Goal: Use online tool/utility: Utilize a website feature to perform a specific function

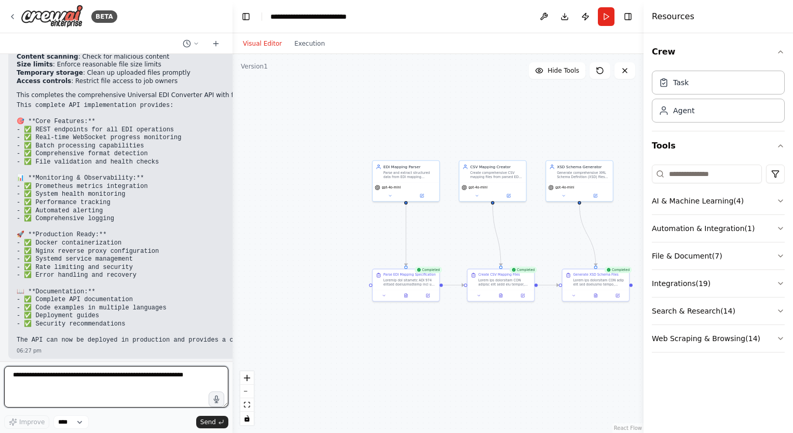
click at [84, 391] on textarea at bounding box center [116, 387] width 224 height 42
type textarea "**********"
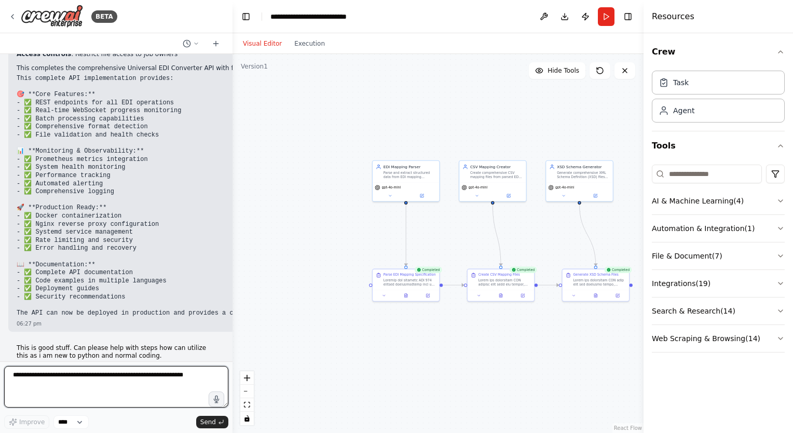
scroll to position [91577, 0]
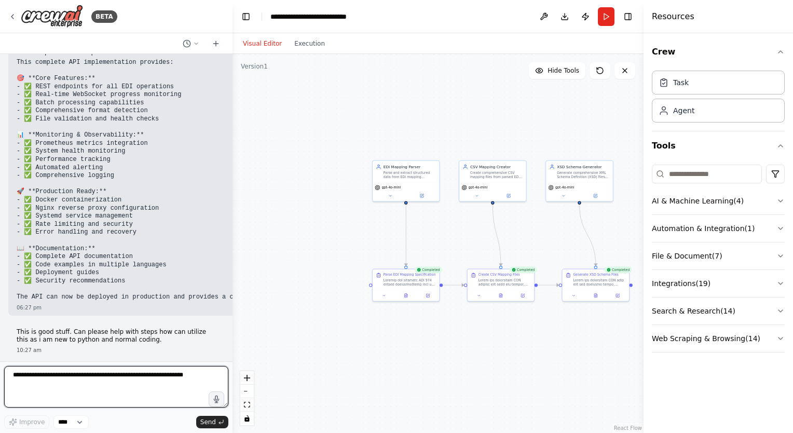
click at [116, 383] on textarea at bounding box center [116, 387] width 224 height 42
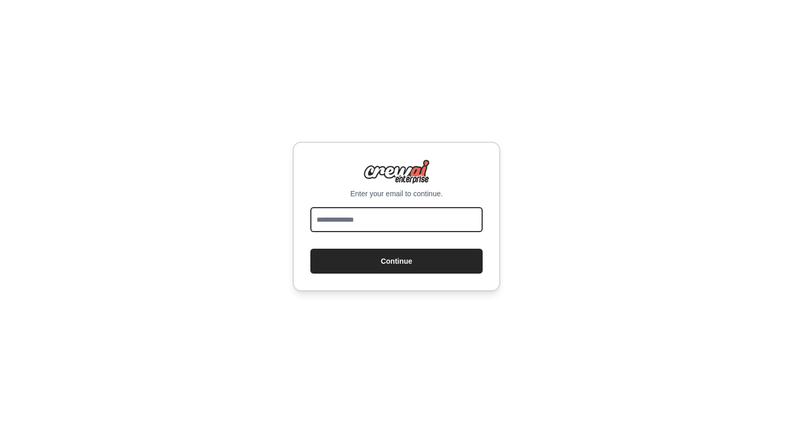
click at [345, 223] on input "email" at bounding box center [396, 219] width 172 height 25
drag, startPoint x: 412, startPoint y: 216, endPoint x: 171, endPoint y: 225, distance: 240.4
click at [171, 225] on div "**********" at bounding box center [396, 216] width 793 height 433
type input "*"
type input "**********"
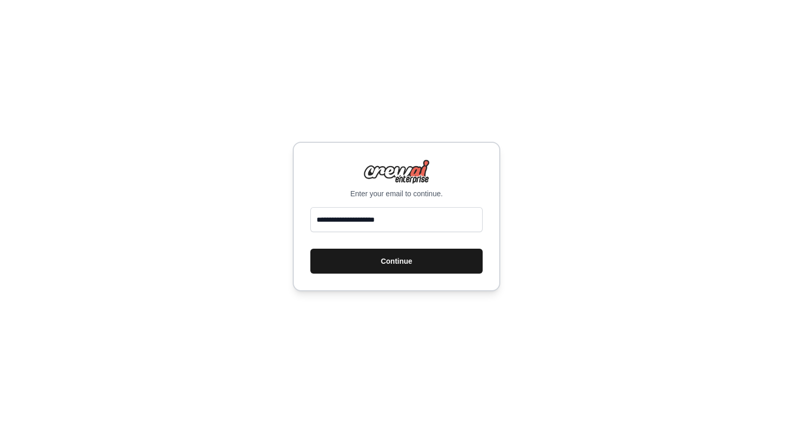
click at [386, 266] on button "Continue" at bounding box center [396, 261] width 172 height 25
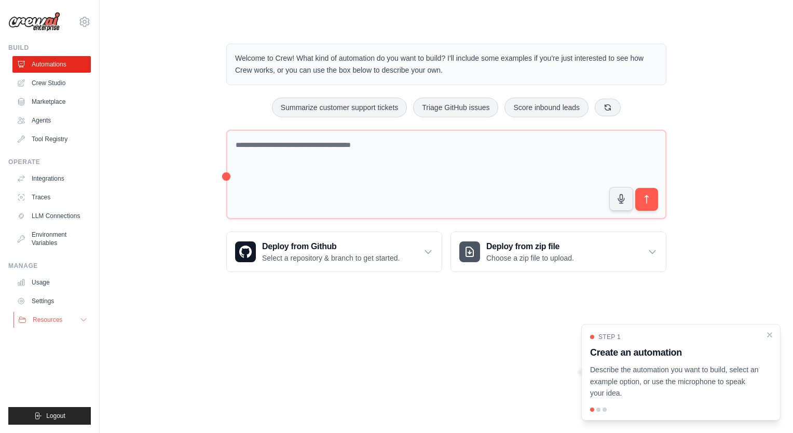
click at [82, 318] on icon at bounding box center [83, 320] width 8 height 8
click at [82, 320] on icon at bounding box center [83, 320] width 5 height 3
click at [61, 64] on link "Automations" at bounding box center [52, 64] width 78 height 17
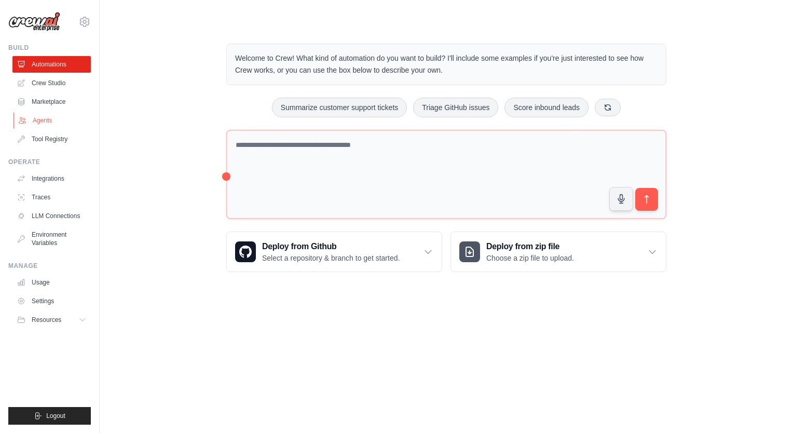
click at [49, 117] on link "Agents" at bounding box center [52, 120] width 78 height 17
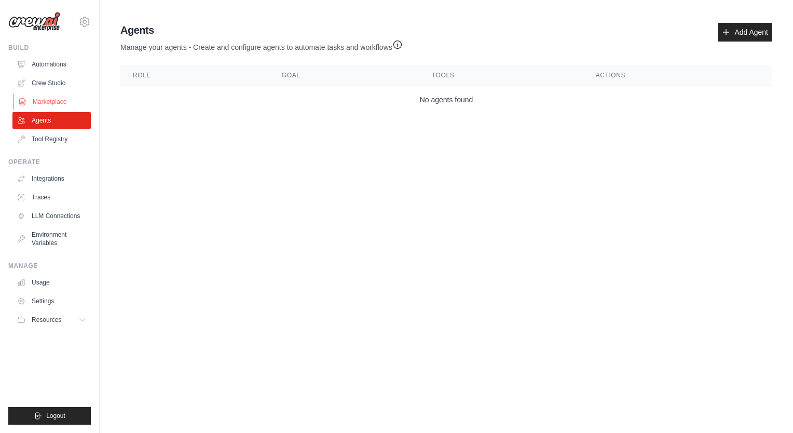
click at [44, 95] on link "Marketplace" at bounding box center [52, 101] width 78 height 17
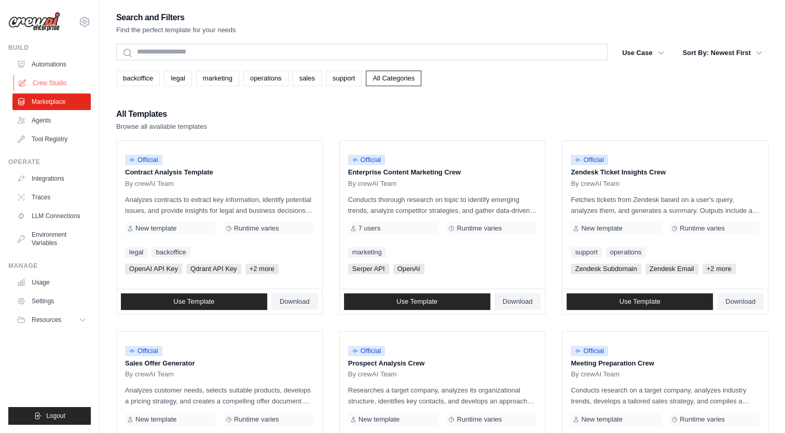
click at [50, 78] on link "Crew Studio" at bounding box center [52, 83] width 78 height 17
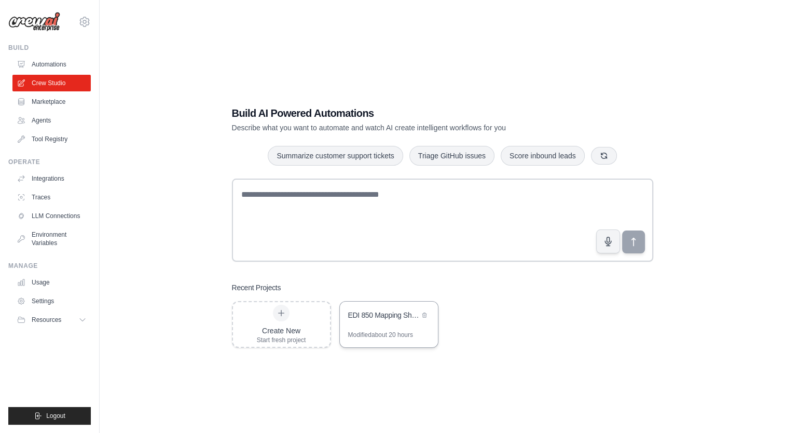
click at [386, 324] on div "EDI 850 Mapping Sheet Creator" at bounding box center [389, 315] width 98 height 29
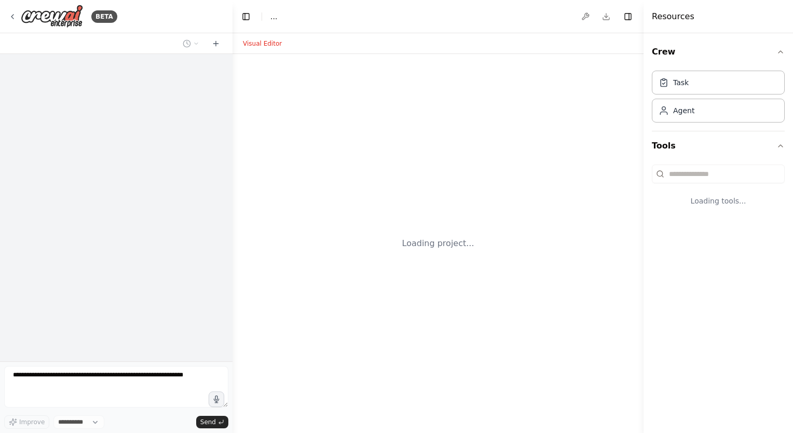
select select "****"
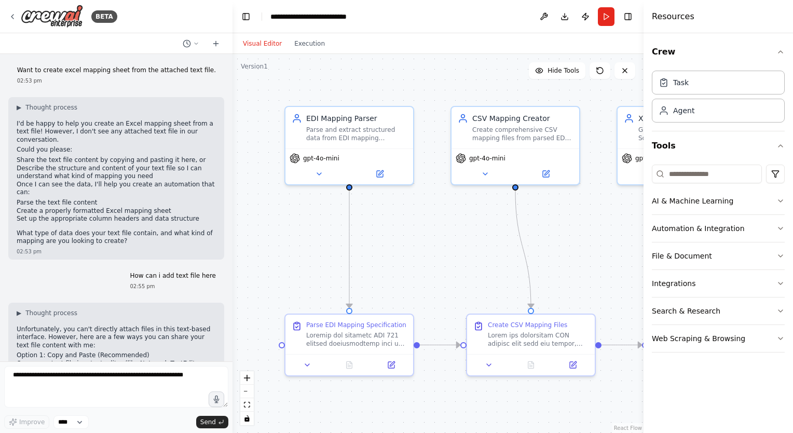
scroll to position [91534, 0]
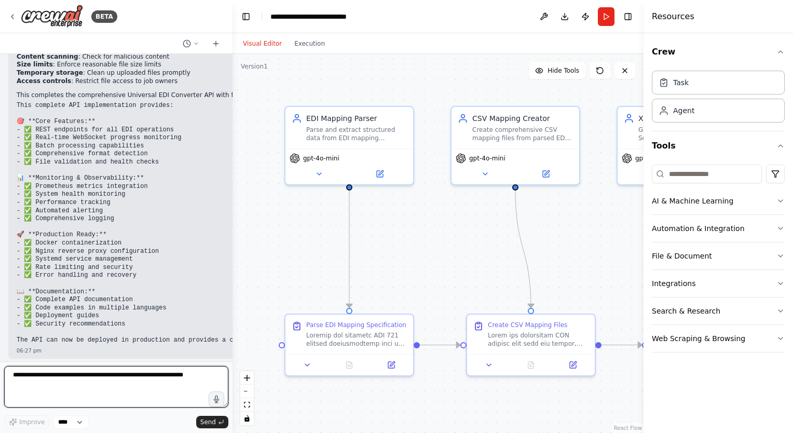
click at [88, 375] on textarea at bounding box center [116, 387] width 224 height 42
click at [120, 372] on textarea at bounding box center [116, 387] width 224 height 42
click at [66, 381] on textarea at bounding box center [116, 387] width 224 height 42
click at [89, 381] on textarea at bounding box center [116, 387] width 224 height 42
drag, startPoint x: 464, startPoint y: 22, endPoint x: 468, endPoint y: 29, distance: 7.7
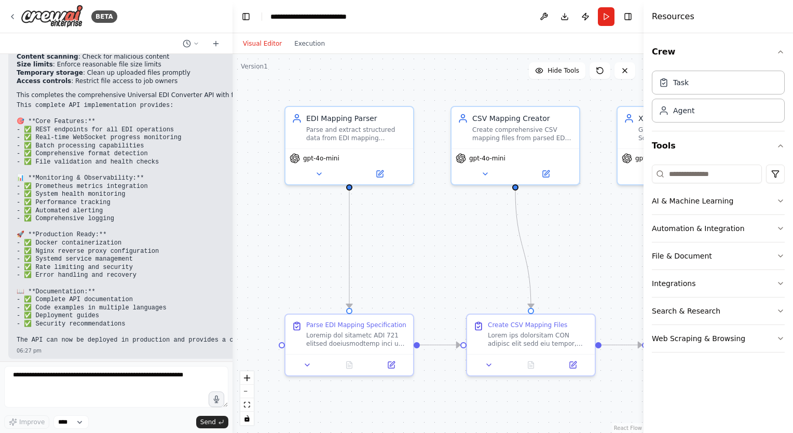
click at [464, 22] on header "**********" at bounding box center [437, 16] width 411 height 33
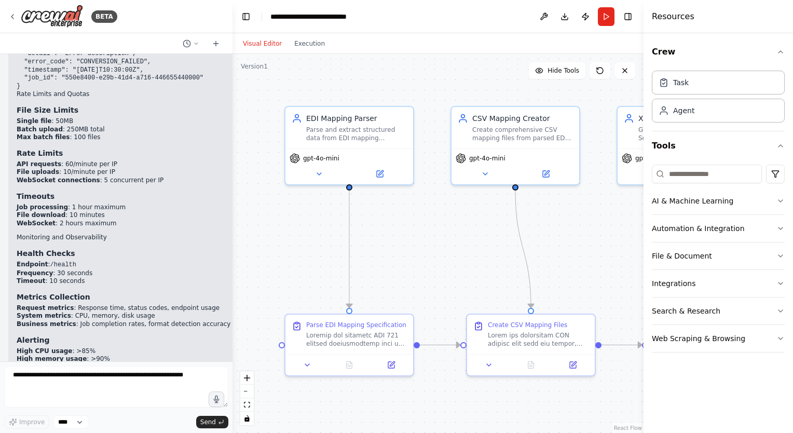
scroll to position [90237, 0]
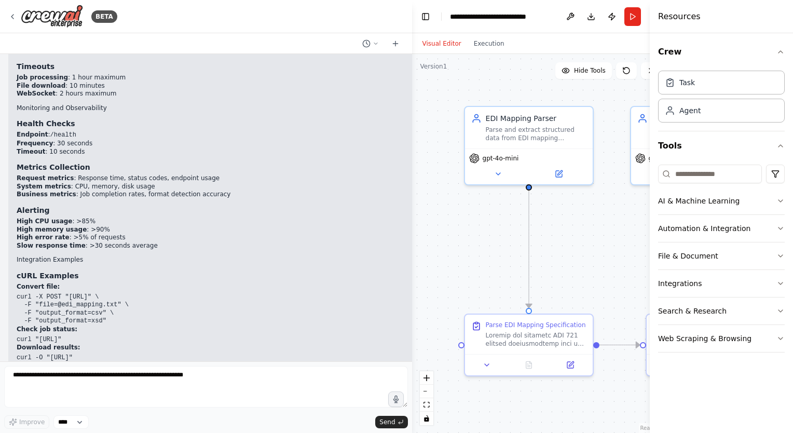
drag, startPoint x: 228, startPoint y: 229, endPoint x: 430, endPoint y: 224, distance: 201.9
click at [430, 224] on div "BETA Want to create excel mapping sheet from the attached text file. 02:53 pm ▶…" at bounding box center [396, 216] width 793 height 433
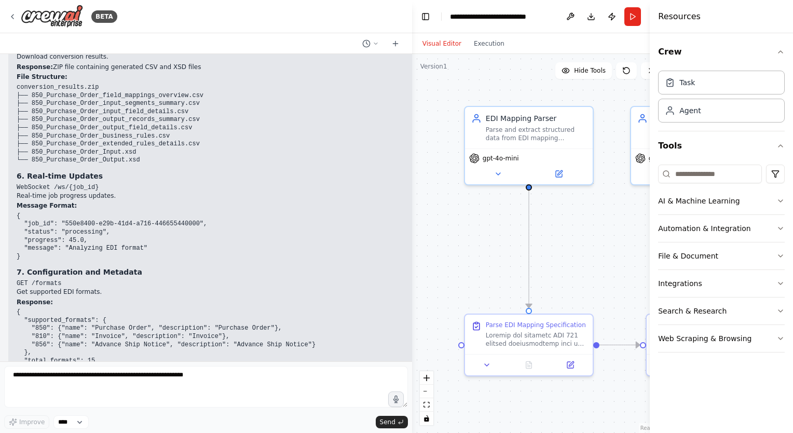
scroll to position [89057, 0]
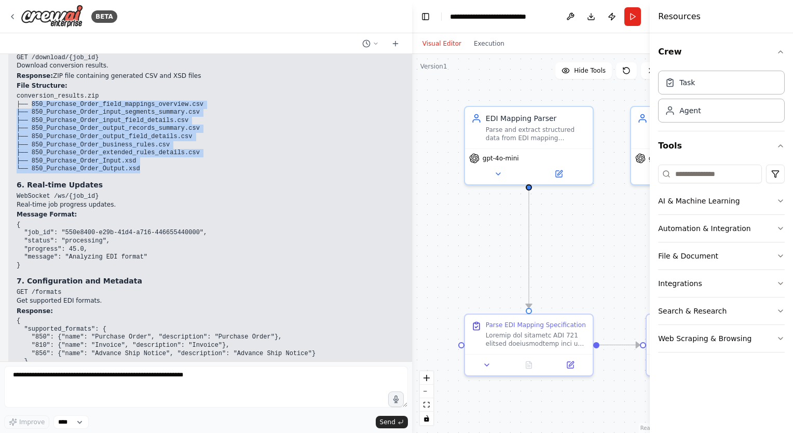
drag, startPoint x: 29, startPoint y: 216, endPoint x: 181, endPoint y: 281, distance: 165.0
click at [181, 173] on pre "conversion_results.zip ├── 850_Purchase_Order_field_mappings_overview.csv ├── 8…" at bounding box center [407, 132] width 781 height 81
click at [30, 172] on code "conversion_results.zip ├── 850_Purchase_Order_field_mappings_overview.csv ├── 8…" at bounding box center [110, 132] width 187 height 80
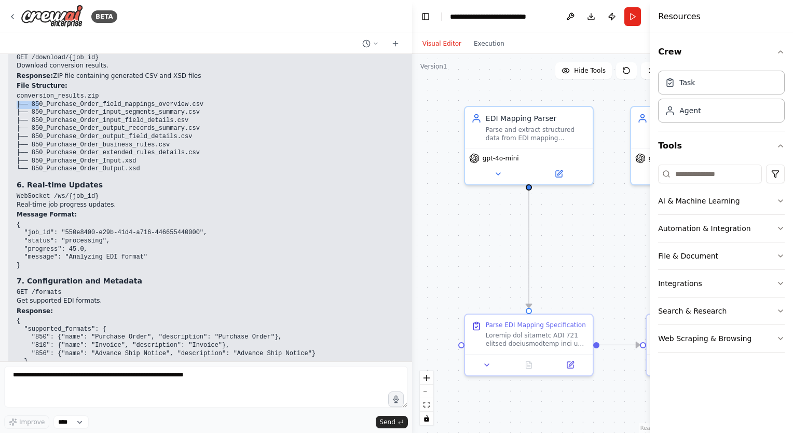
drag, startPoint x: 16, startPoint y: 211, endPoint x: 37, endPoint y: 213, distance: 21.4
click at [37, 213] on div "▶ Thought process 12. Comprehensive API Documentation ( API_DOCUMENTATION.md ) …" at bounding box center [407, 161] width 798 height 4199
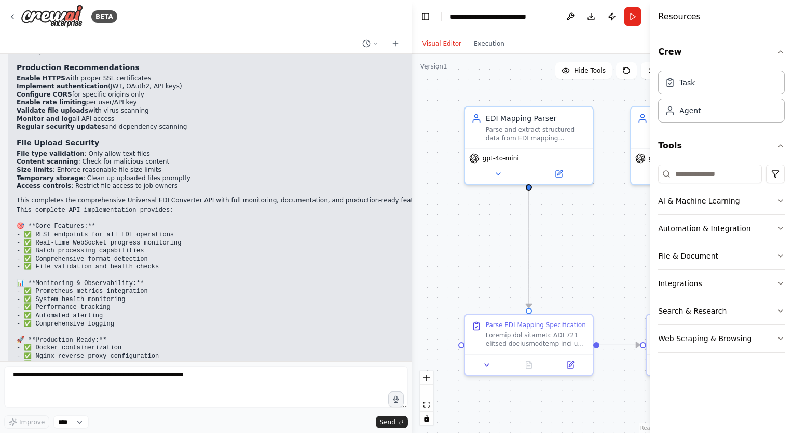
scroll to position [91080, 0]
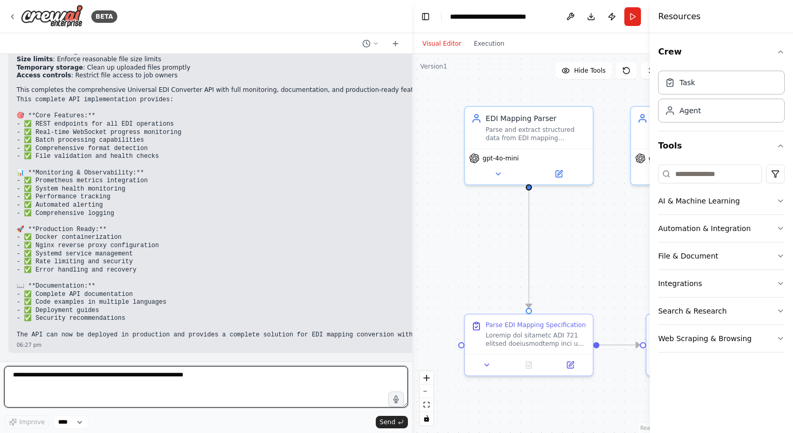
click at [182, 379] on textarea at bounding box center [206, 387] width 404 height 42
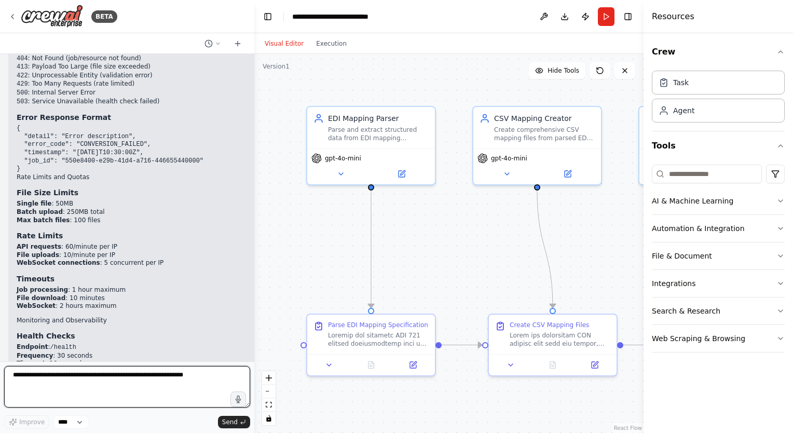
scroll to position [89115, 0]
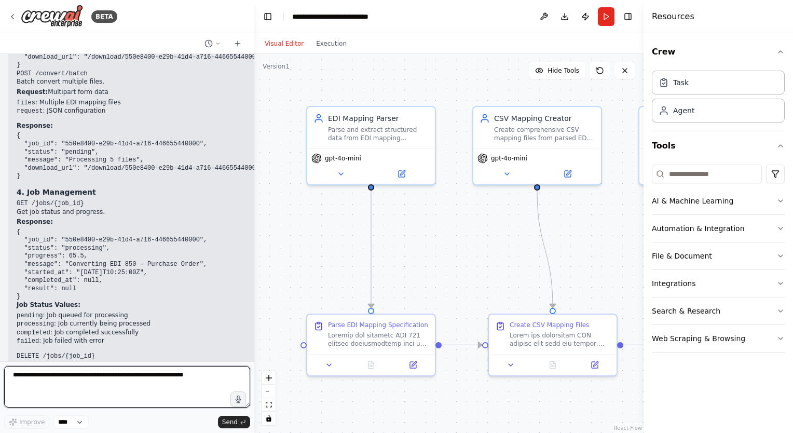
drag, startPoint x: 407, startPoint y: 255, endPoint x: 254, endPoint y: 242, distance: 153.7
click at [254, 242] on div "BETA Want to create excel mapping sheet from the attached text file. 02:53 pm ▶…" at bounding box center [396, 216] width 793 height 433
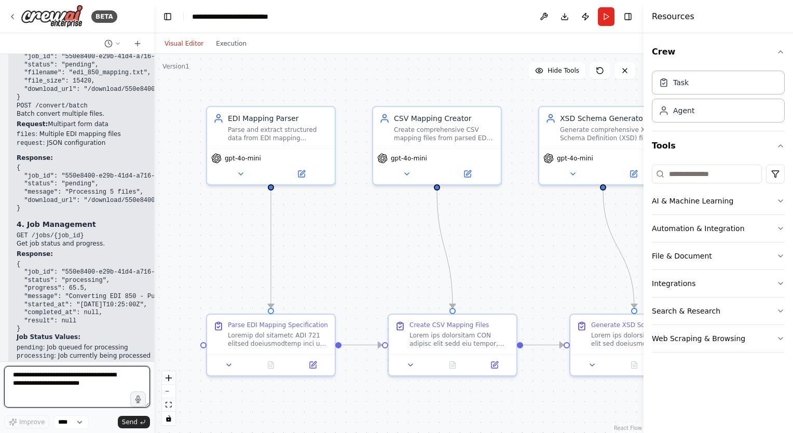
scroll to position [91639, 0]
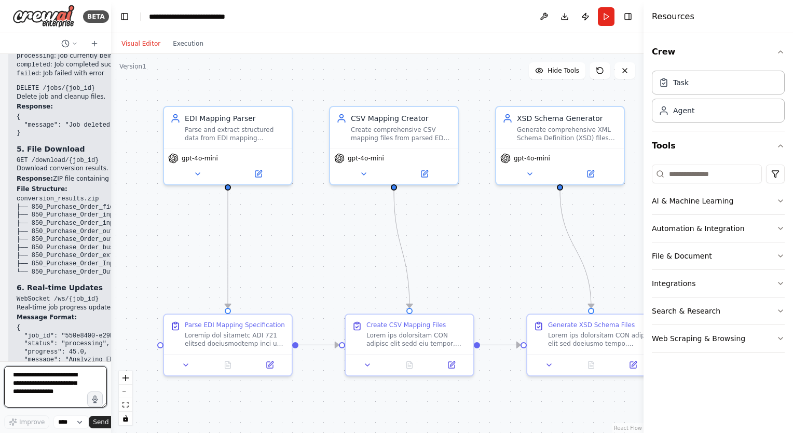
drag, startPoint x: 250, startPoint y: 238, endPoint x: 111, endPoint y: 232, distance: 139.2
click at [111, 232] on div "BETA Want to create excel mapping sheet from the attached text file. 02:53 pm ▶…" at bounding box center [396, 216] width 793 height 433
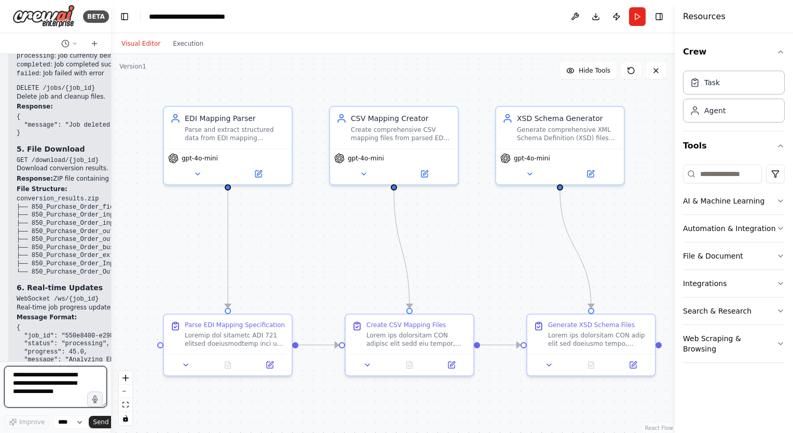
drag, startPoint x: 645, startPoint y: 221, endPoint x: 675, endPoint y: 221, distance: 30.1
click at [675, 221] on div at bounding box center [677, 216] width 4 height 433
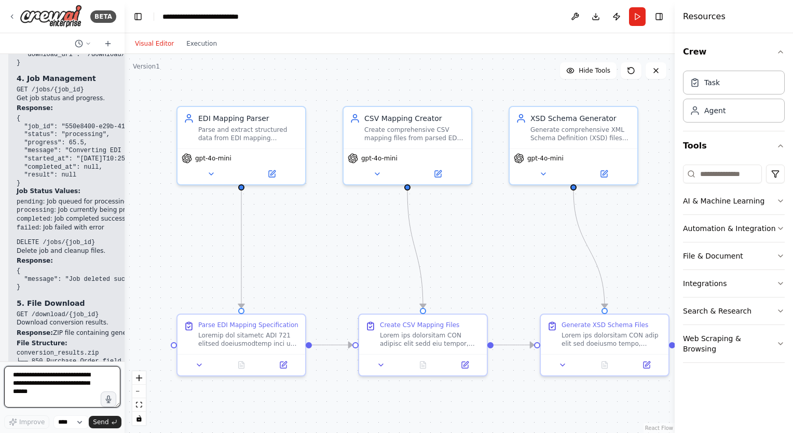
scroll to position [91135, 0]
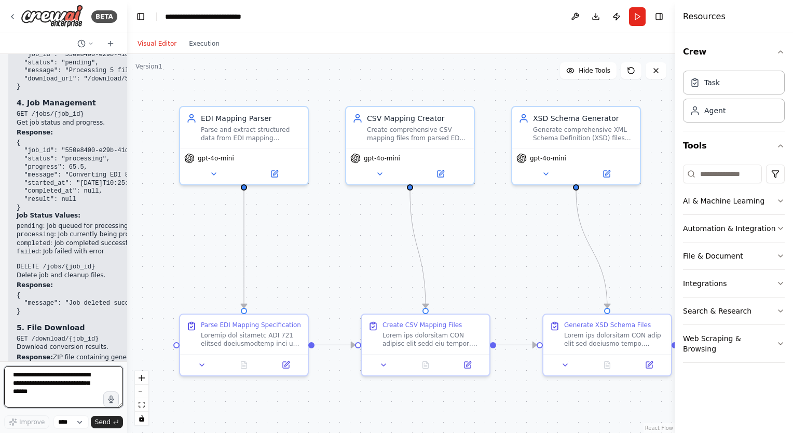
drag, startPoint x: 108, startPoint y: 243, endPoint x: 127, endPoint y: 244, distance: 18.7
click at [127, 244] on div "BETA Want to create excel mapping sheet from the attached text file. 02:53 pm ▶…" at bounding box center [396, 216] width 793 height 433
click at [216, 174] on icon at bounding box center [214, 172] width 8 height 8
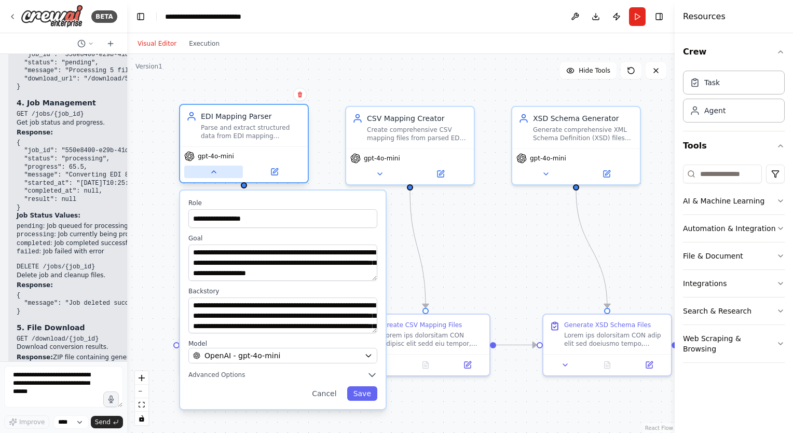
click at [213, 176] on button at bounding box center [213, 172] width 59 height 12
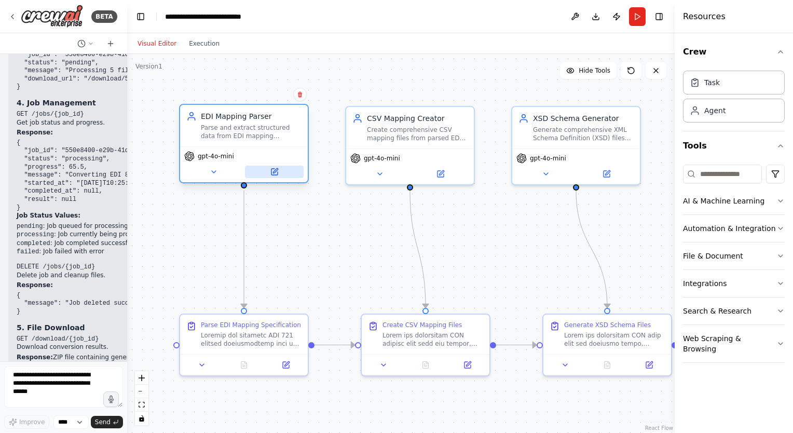
click at [275, 173] on icon at bounding box center [274, 172] width 6 height 6
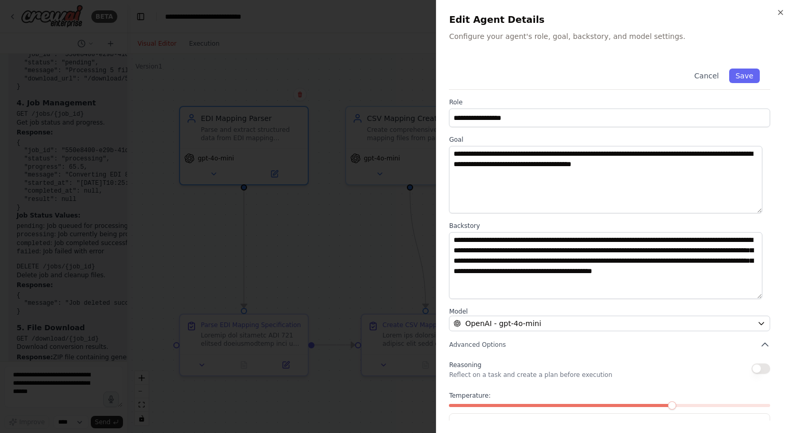
scroll to position [36, 0]
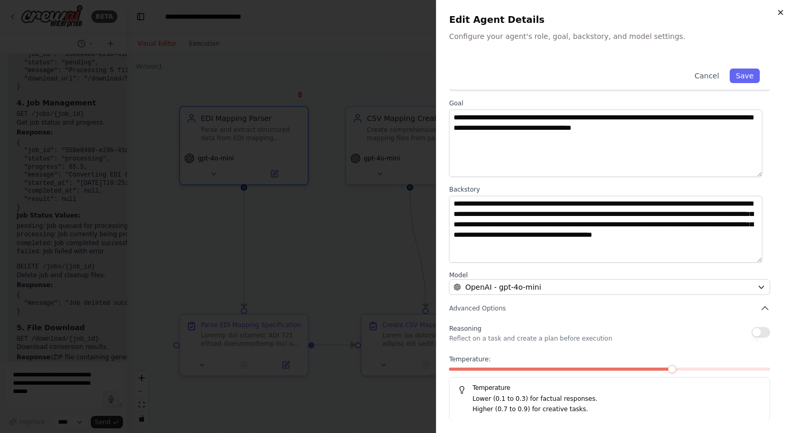
click at [777, 13] on icon "button" at bounding box center [780, 12] width 8 height 8
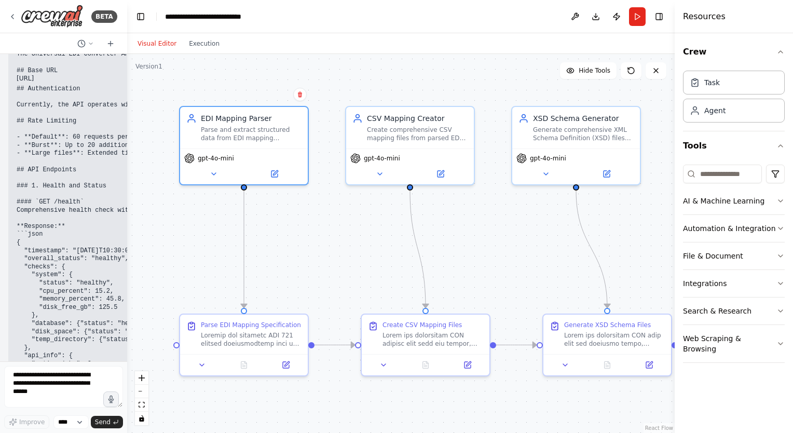
scroll to position [89838, 0]
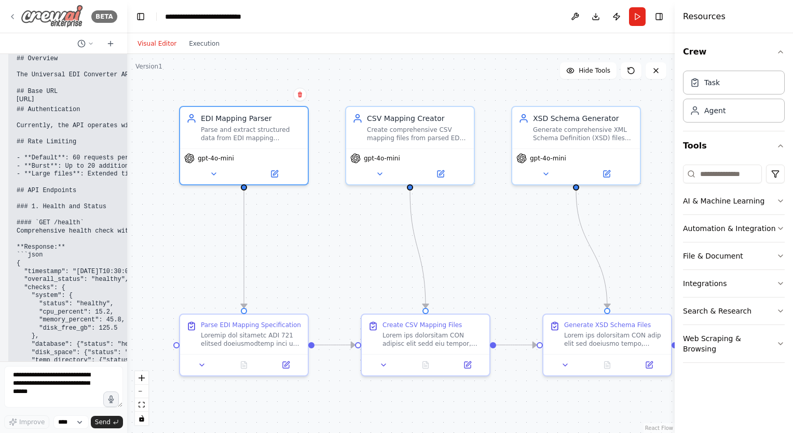
click at [12, 15] on icon at bounding box center [12, 17] width 2 height 4
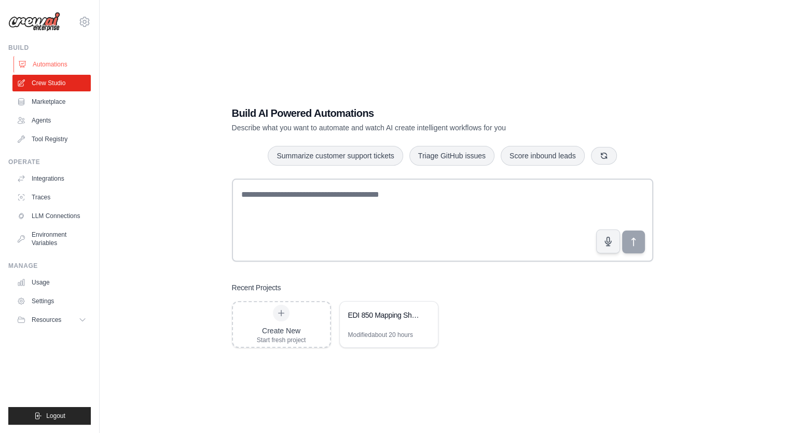
click at [56, 62] on link "Automations" at bounding box center [52, 64] width 78 height 17
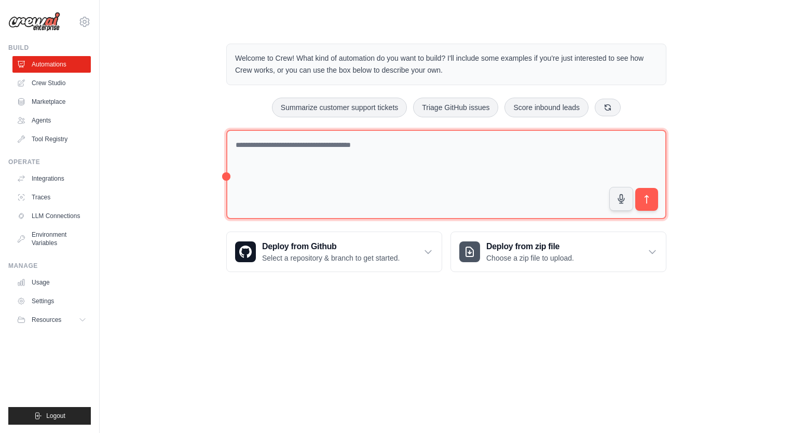
click at [316, 141] on textarea at bounding box center [446, 175] width 440 height 90
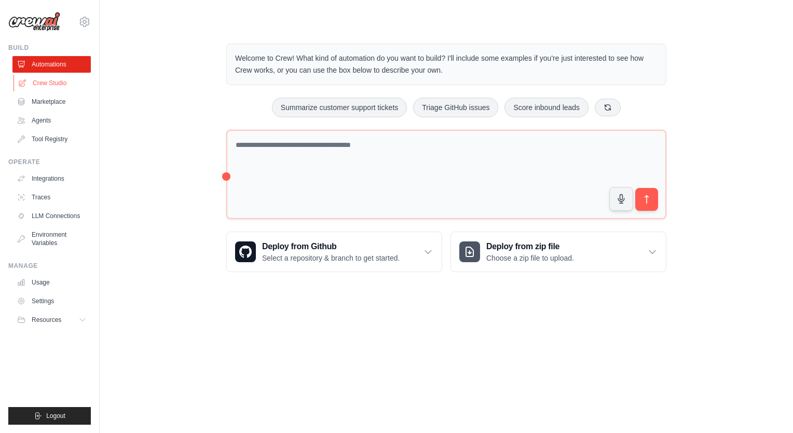
click at [49, 77] on link "Crew Studio" at bounding box center [52, 83] width 78 height 17
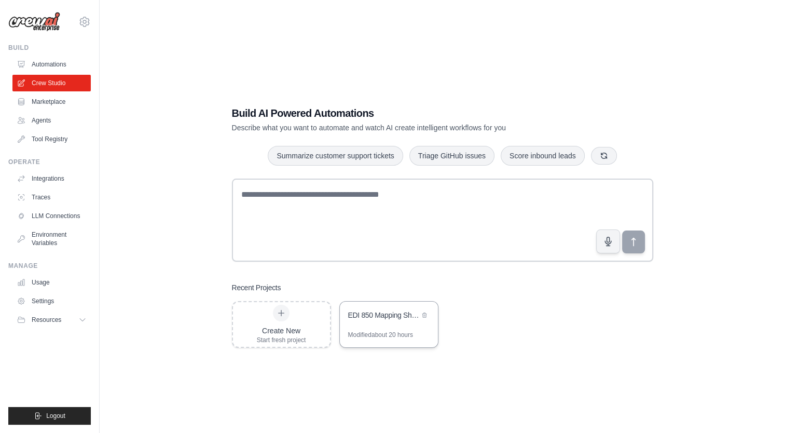
click at [393, 323] on div "EDI 850 Mapping Sheet Creator" at bounding box center [389, 315] width 98 height 29
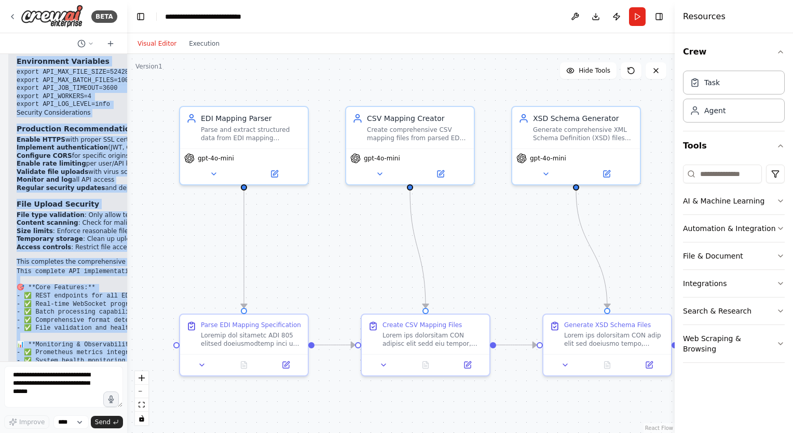
scroll to position [93385, 0]
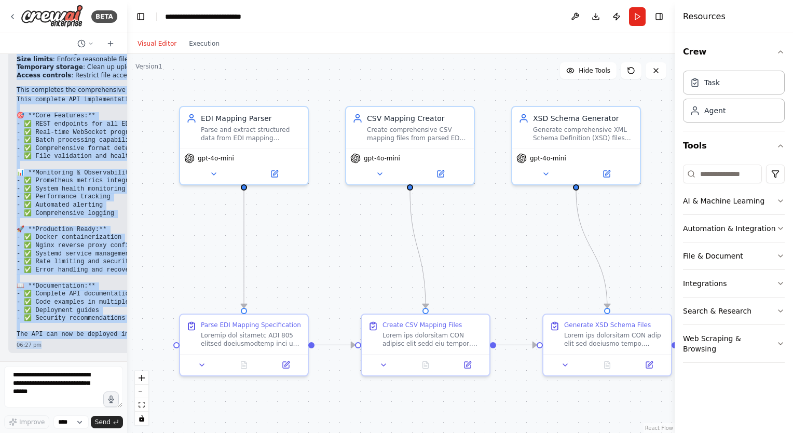
drag, startPoint x: 17, startPoint y: 70, endPoint x: 72, endPoint y: 405, distance: 339.2
click at [72, 405] on div "BETA Want to create excel mapping sheet from the attached text file. 02:53 pm ▶…" at bounding box center [63, 216] width 127 height 433
copy div "Want to create excel mapping sheet from the attached text file. 02:53 pm ▶ Thou…"
